Goal: Information Seeking & Learning: Find specific fact

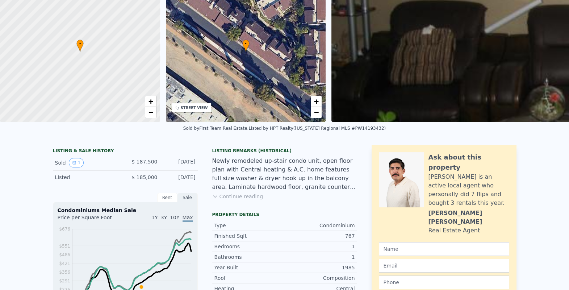
scroll to position [3, 0]
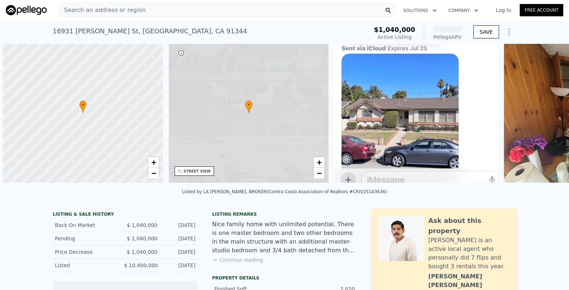
scroll to position [0, 3]
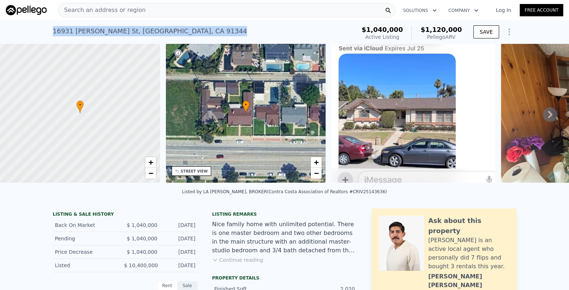
drag, startPoint x: 187, startPoint y: 30, endPoint x: 48, endPoint y: 32, distance: 139.1
click at [48, 32] on div "16931 Rinaldi St , Los Angeles , CA 91344 Active at $1.040m (~ARV $1.120m ) $1,…" at bounding box center [284, 31] width 569 height 23
copy div "16931 Rinaldi St , Los Angeles , CA 91344"
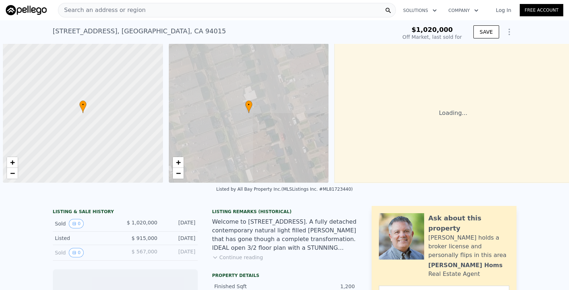
scroll to position [0, 3]
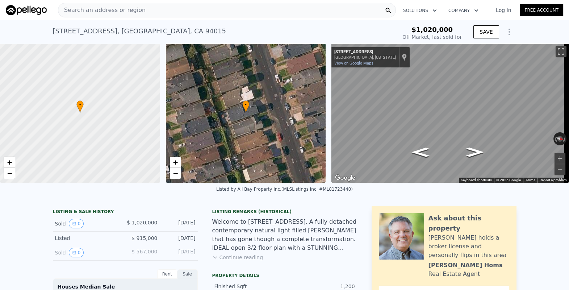
click at [222, 148] on div "• + −" at bounding box center [246, 112] width 160 height 139
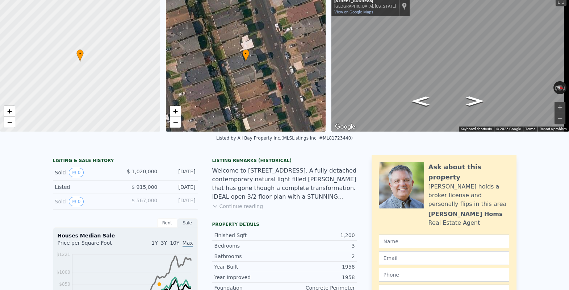
scroll to position [14, 0]
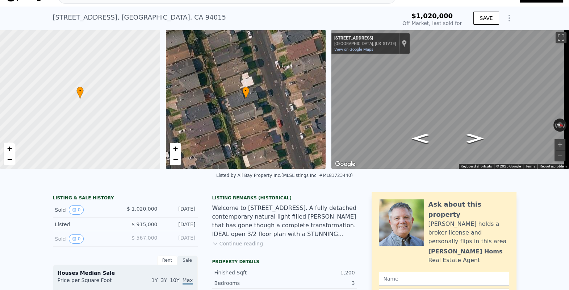
click at [232, 247] on button "Continue reading" at bounding box center [237, 243] width 51 height 7
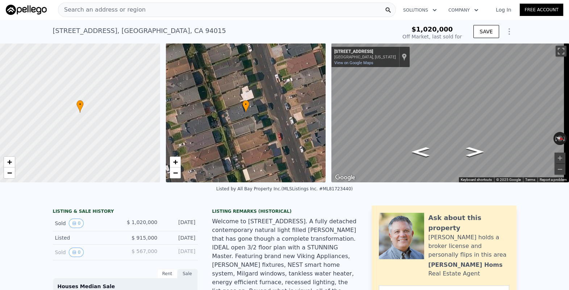
scroll to position [0, 0]
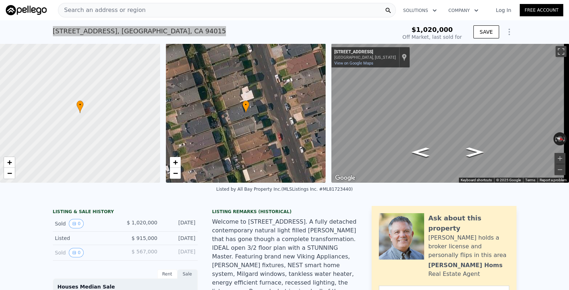
drag, startPoint x: 166, startPoint y: 31, endPoint x: 31, endPoint y: 33, distance: 135.5
click at [31, 33] on div "734 Skyline Dr , Daly City , CA 94015 Sold Oct 2018 for $1.020m $1,020,000 Off …" at bounding box center [284, 31] width 569 height 23
copy div "734 Skyline Dr , Daly City , CA 94015"
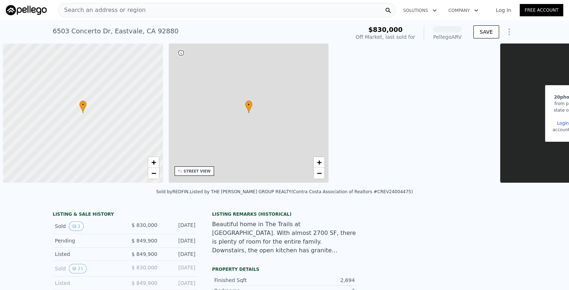
scroll to position [0, 3]
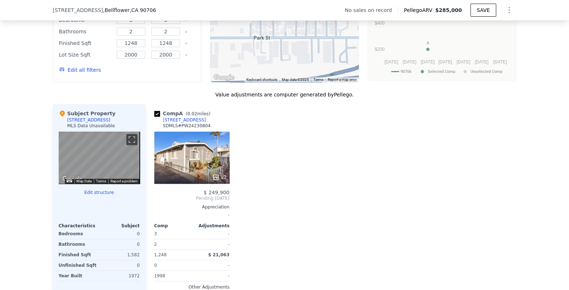
scroll to position [624, 0]
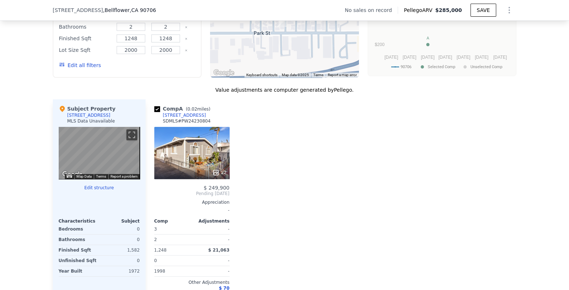
click at [196, 124] on div "SDMLS # PW24230804" at bounding box center [187, 121] width 48 height 6
copy div "PW24230804"
drag, startPoint x: 164, startPoint y: 9, endPoint x: 39, endPoint y: 8, distance: 124.9
click at [39, 8] on div "[STREET_ADDRESS] No sales on record Pellego ARV $285,000 SAVE" at bounding box center [284, 10] width 569 height 21
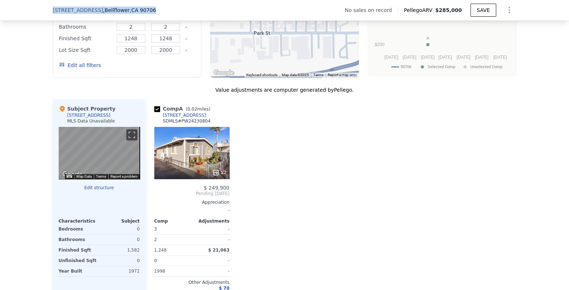
copy div "[STREET_ADDRESS]"
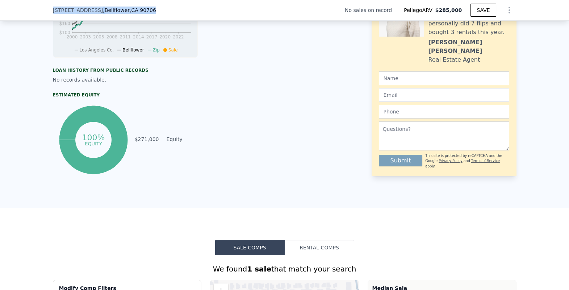
scroll to position [305, 0]
